Goal: Information Seeking & Learning: Find specific page/section

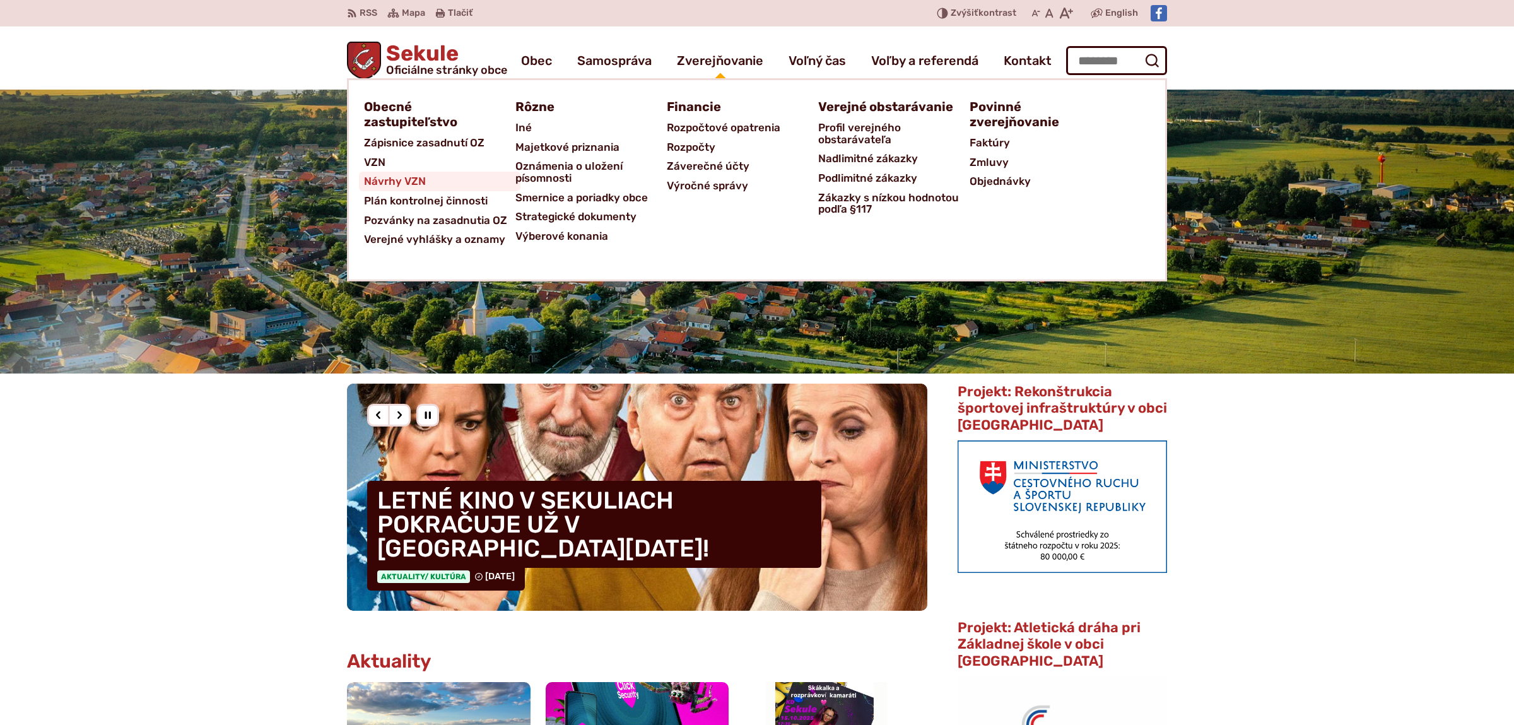
click at [394, 188] on span "Návrhy VZN" at bounding box center [395, 182] width 62 height 20
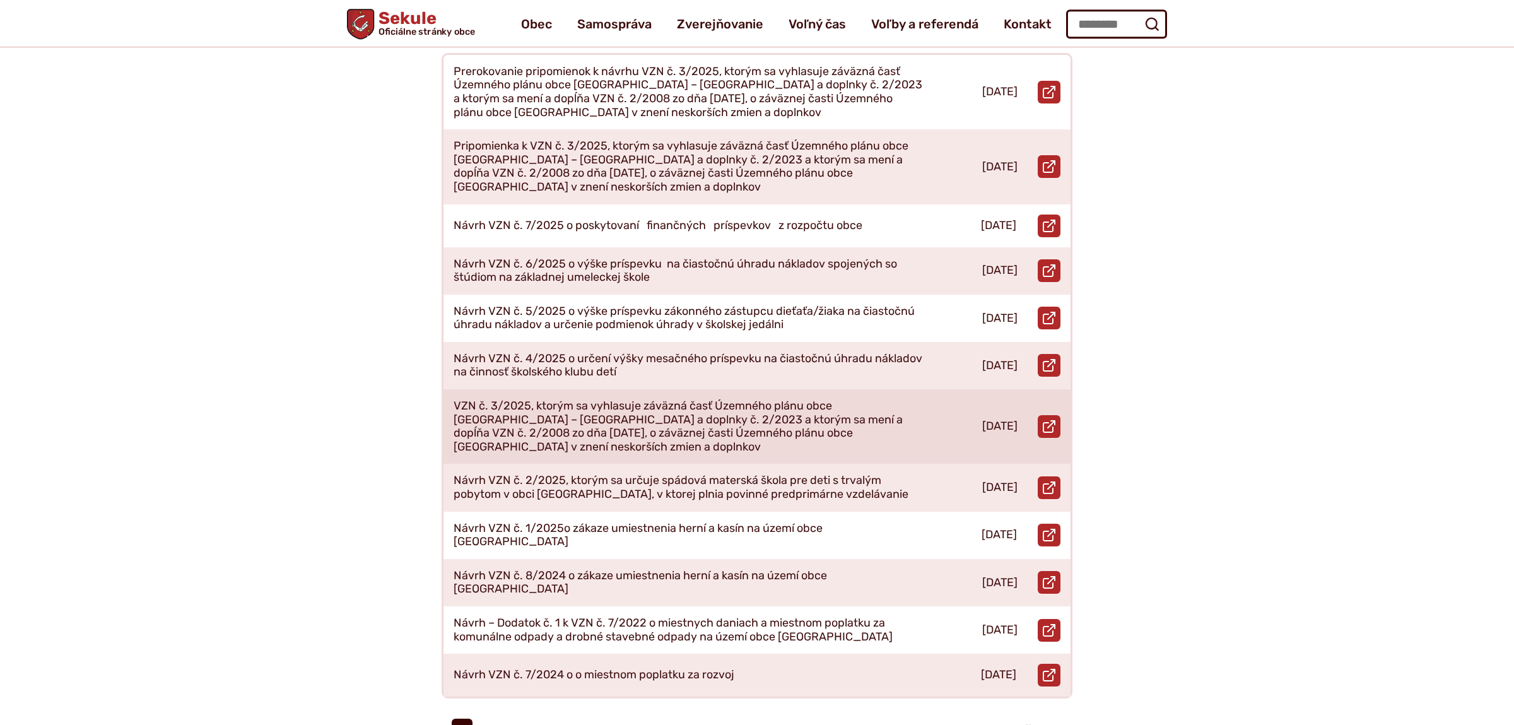
scroll to position [265, 0]
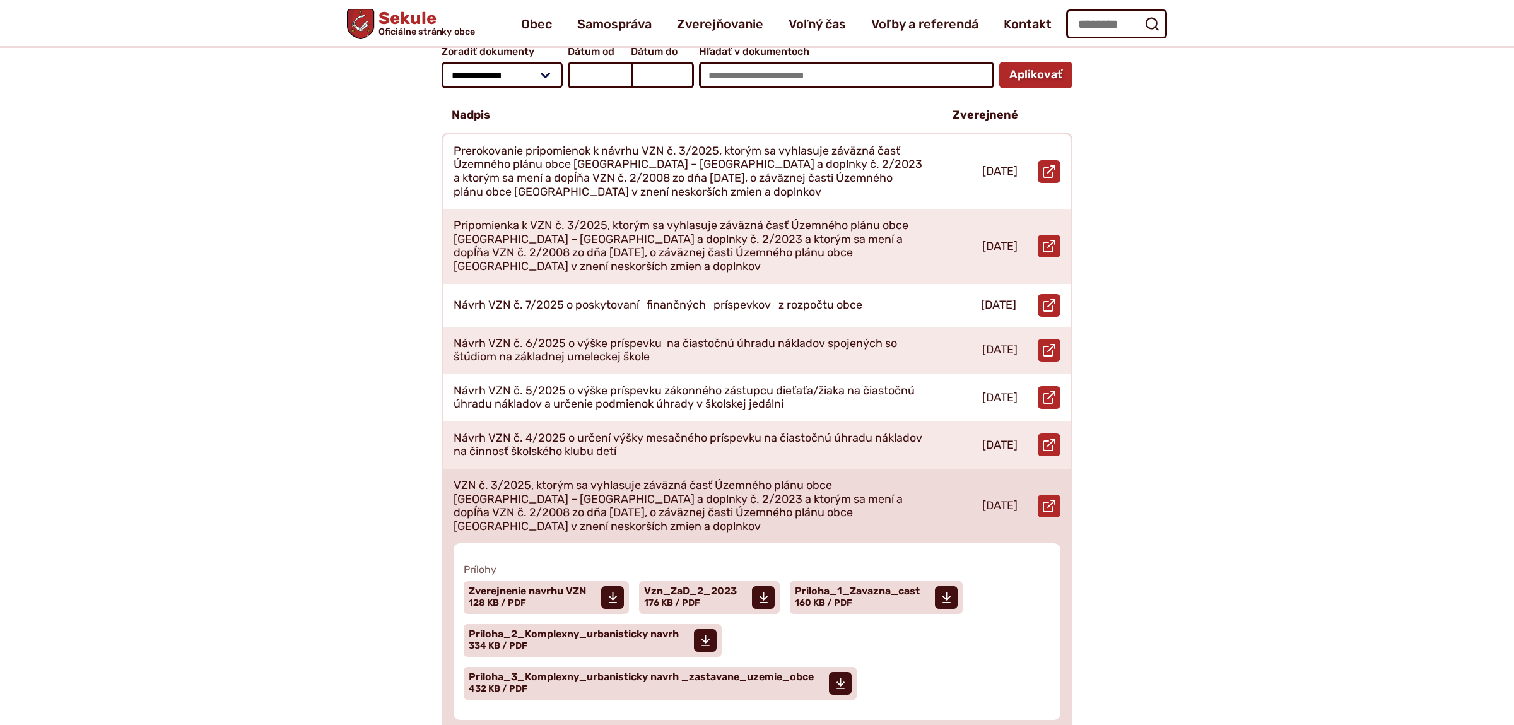
click at [641, 479] on p "VZN č. 3/2025, ktorým sa vyhlasuje záväzná časť Územného plánu obce [GEOGRAPHIC…" at bounding box center [688, 506] width 469 height 54
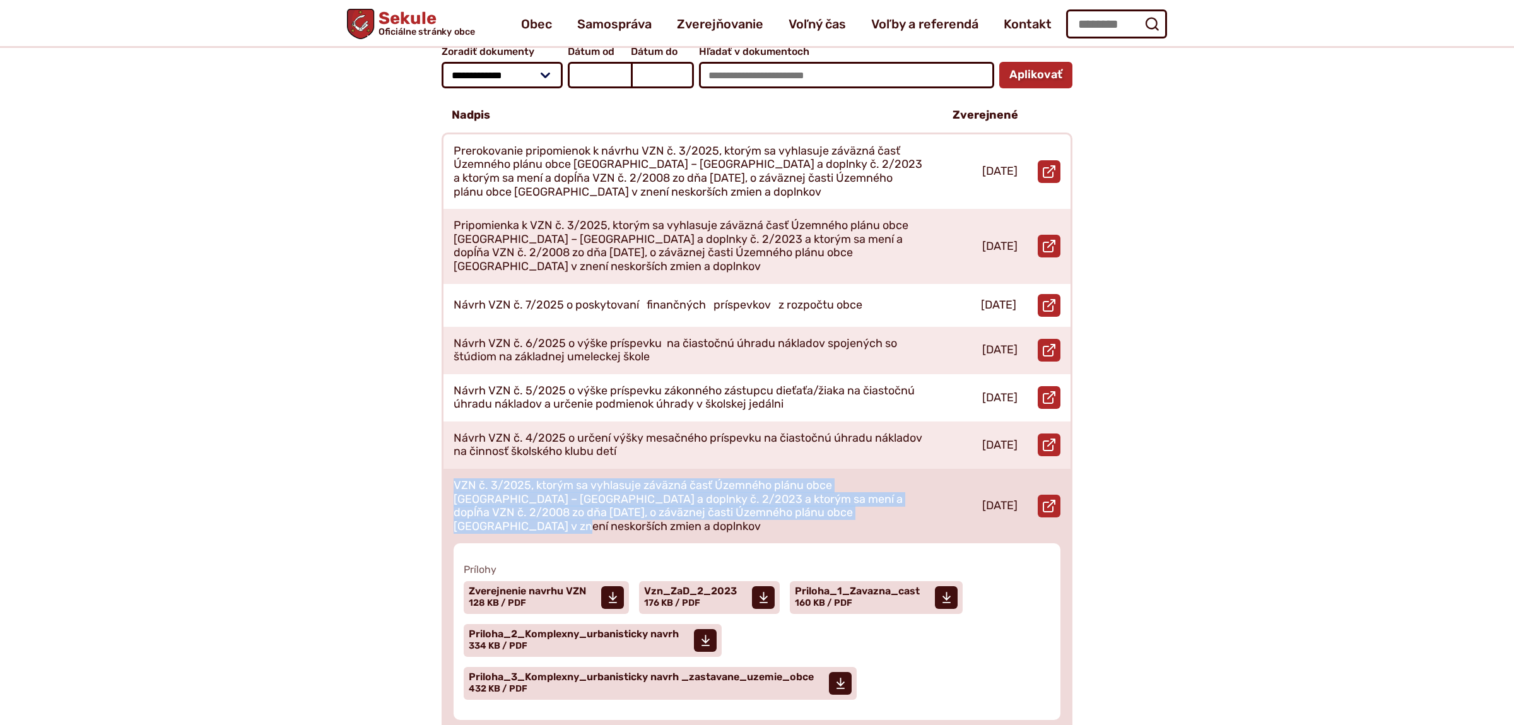
drag, startPoint x: 909, startPoint y: 498, endPoint x: 445, endPoint y: 464, distance: 465.0
click at [445, 469] on div "VZN č. 3/2025, ktorým sa vyhlasuje záväzná časť Územného plánu obce [GEOGRAPHIC…" at bounding box center [689, 506] width 490 height 74
copy p "VZN č. 3/2025, ktorým sa vyhlasuje záväzná časť Územného plánu obce [GEOGRAPHIC…"
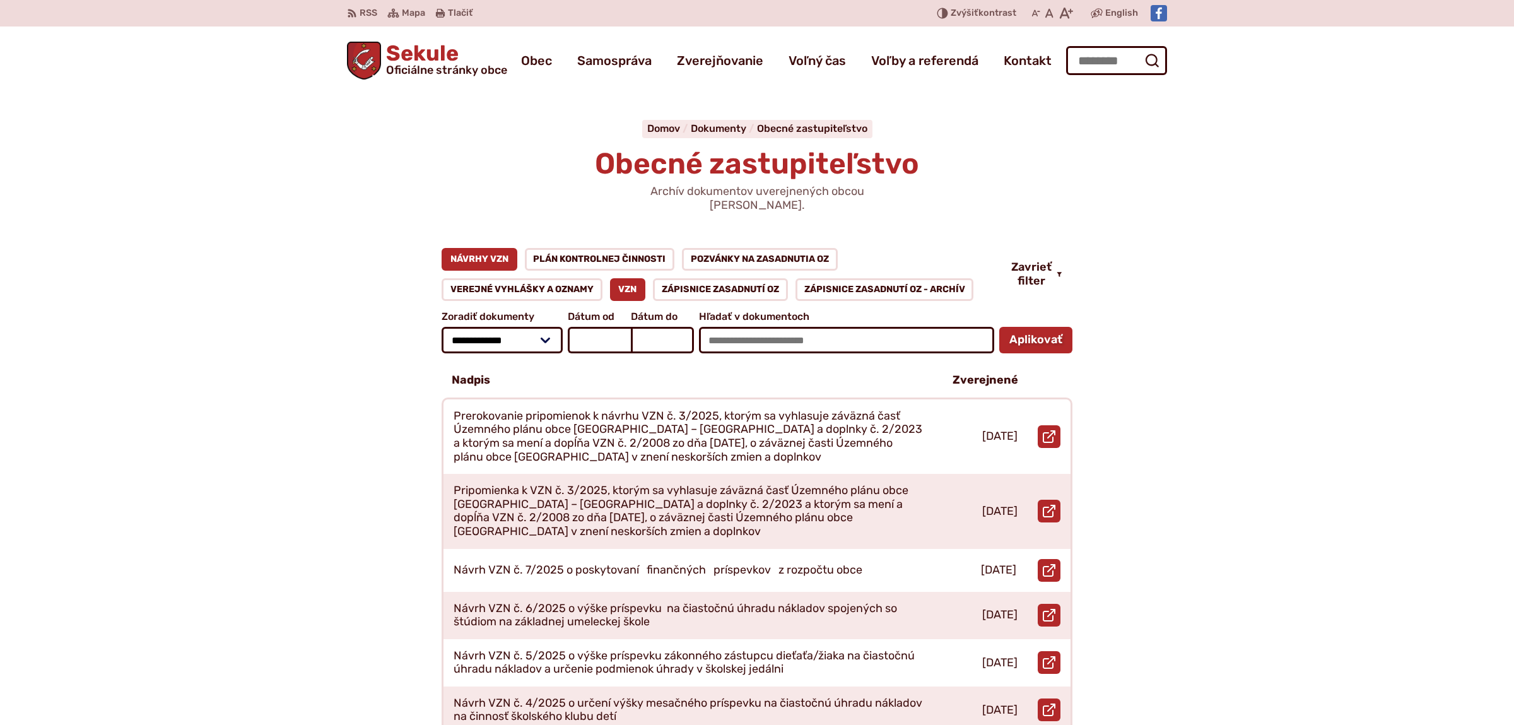
click at [629, 278] on link "VZN" at bounding box center [628, 289] width 36 height 23
